Goal: Information Seeking & Learning: Learn about a topic

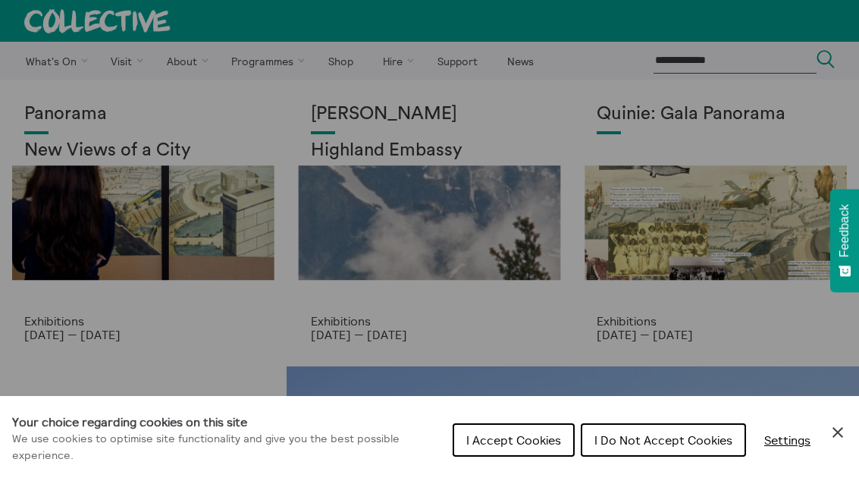
click at [546, 440] on span "I Accept Cookies" at bounding box center [513, 439] width 95 height 15
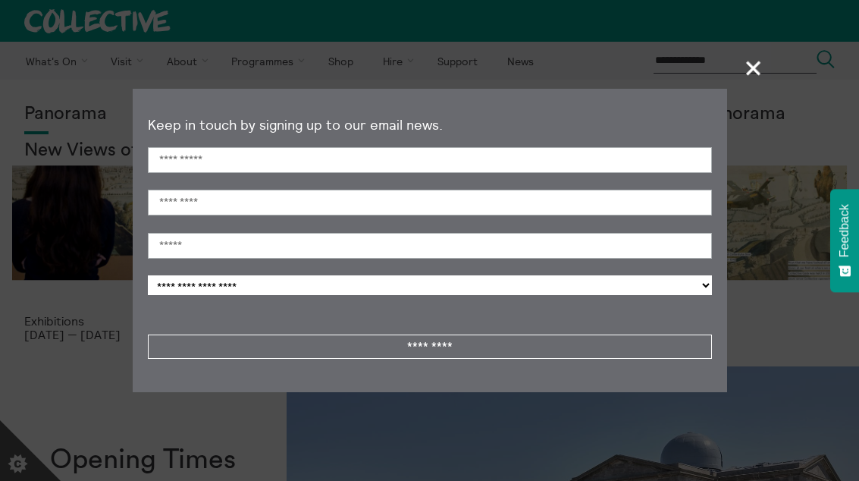
click at [753, 74] on span "+" at bounding box center [754, 67] width 45 height 45
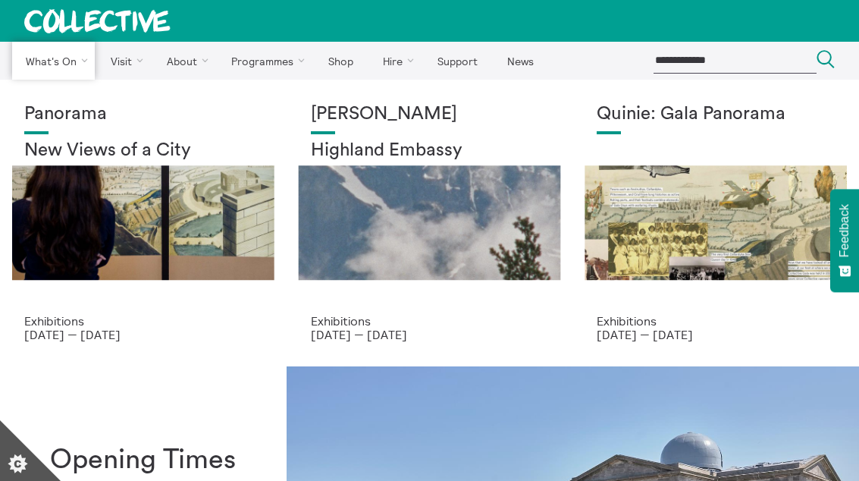
click at [0, 0] on link "Observer Walks" at bounding box center [0, 0] width 0 height 0
click at [0, 0] on link "Events" at bounding box center [0, 0] width 0 height 0
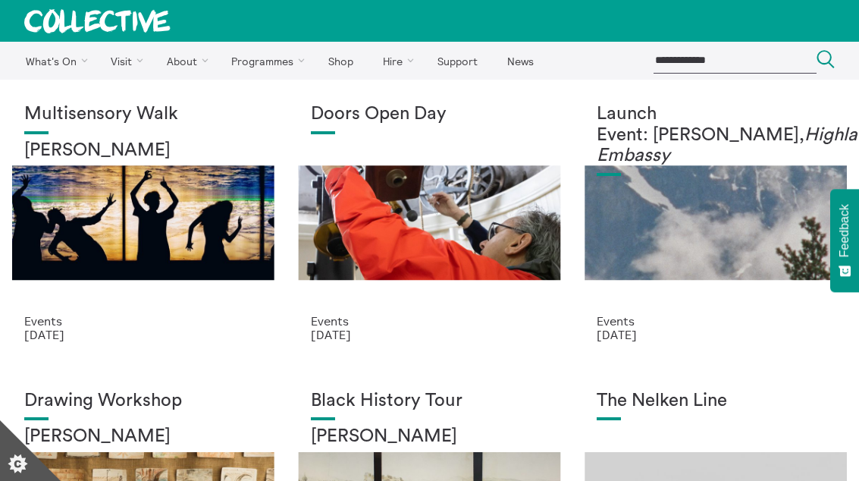
click at [375, 111] on h1 "Doors Open Day" at bounding box center [430, 114] width 238 height 21
